Goal: Learn about a topic

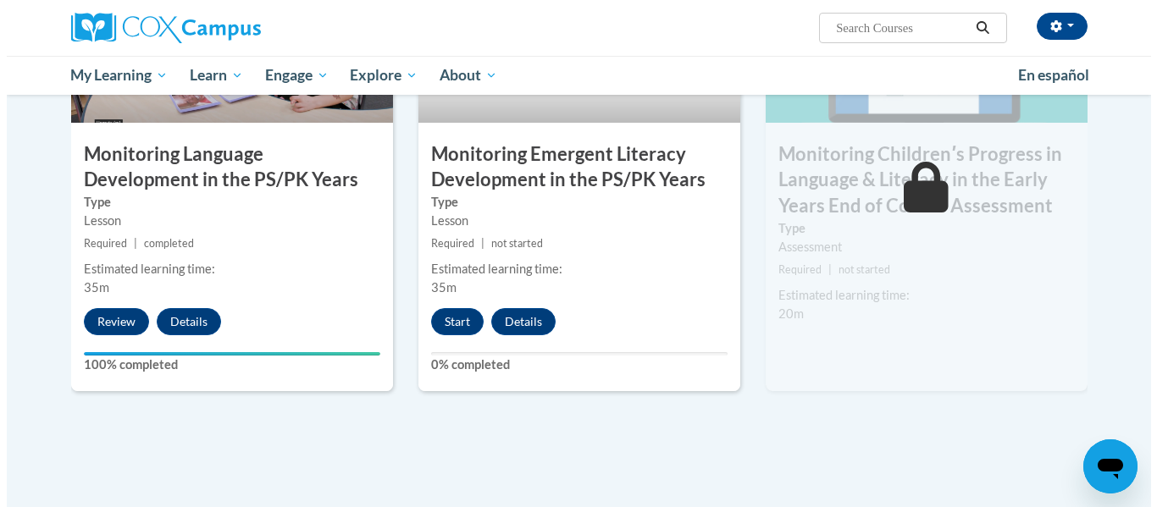
scroll to position [1500, 0]
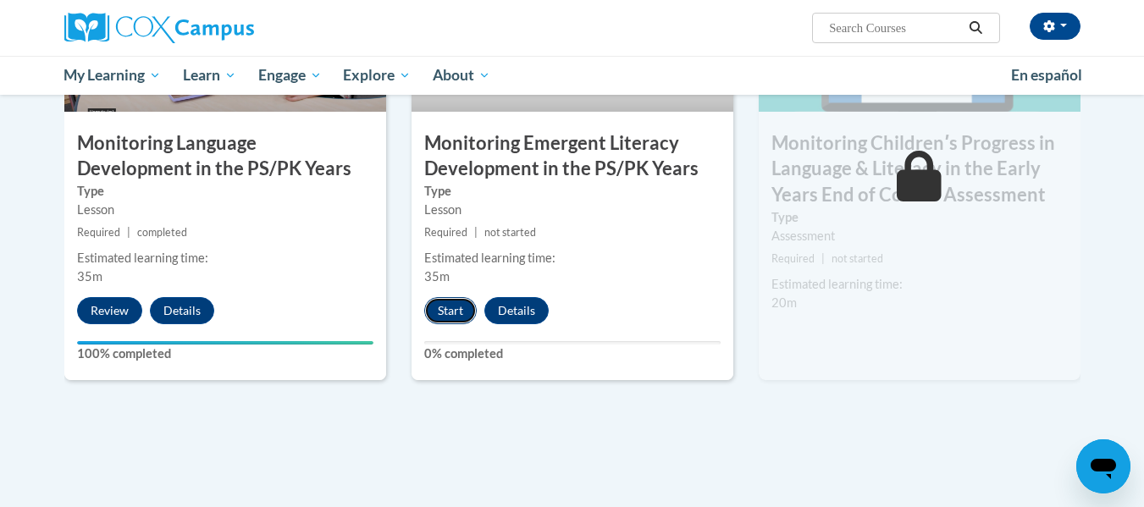
click at [445, 314] on button "Start" at bounding box center [450, 310] width 52 height 27
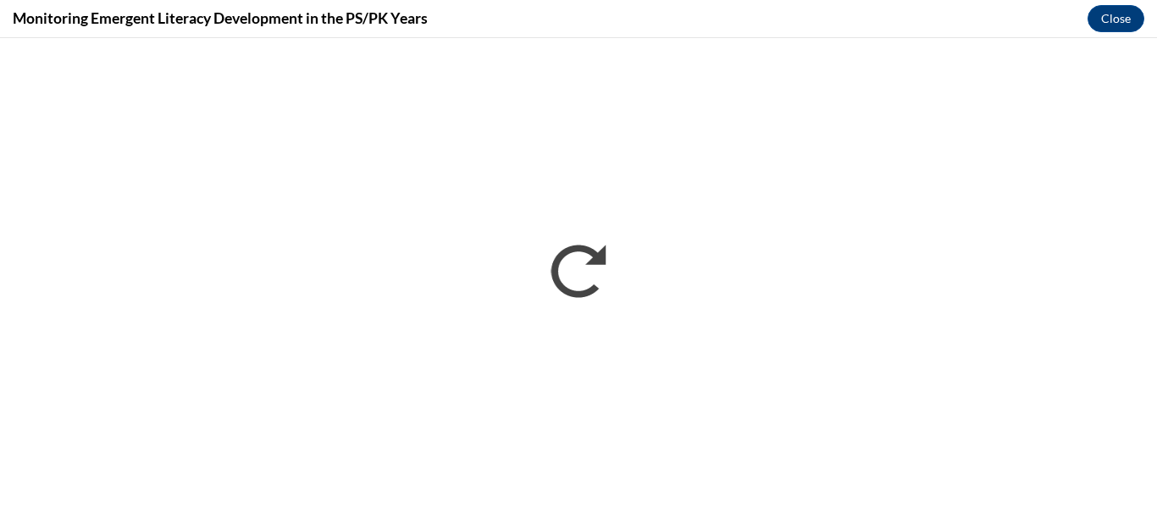
scroll to position [0, 0]
